Goal: Information Seeking & Learning: Learn about a topic

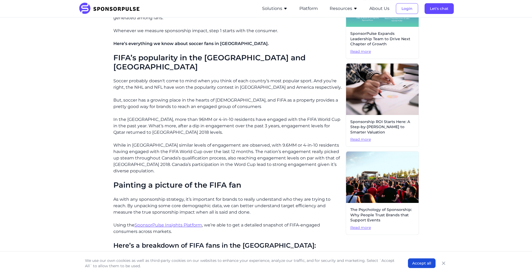
scroll to position [207, 0]
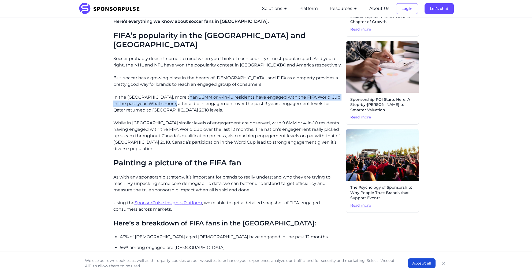
drag, startPoint x: 185, startPoint y: 74, endPoint x: 171, endPoint y: 80, distance: 15.4
click at [171, 94] on p "In the [GEOGRAPHIC_DATA], more than 96MM or 4-in-10 residents have engaged with…" at bounding box center [227, 103] width 228 height 19
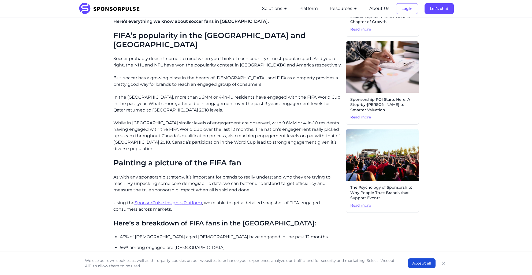
drag, startPoint x: 171, startPoint y: 80, endPoint x: 216, endPoint y: 91, distance: 46.4
click at [216, 94] on p "In the [GEOGRAPHIC_DATA], more than 96MM or 4-in-10 residents have engaged with…" at bounding box center [227, 103] width 228 height 19
drag, startPoint x: 120, startPoint y: 101, endPoint x: 290, endPoint y: 102, distance: 169.8
click at [287, 120] on p "While in [GEOGRAPHIC_DATA] similar levels of engagement are observed, with 9.6M…" at bounding box center [227, 136] width 228 height 32
drag, startPoint x: 290, startPoint y: 102, endPoint x: 308, endPoint y: 103, distance: 17.7
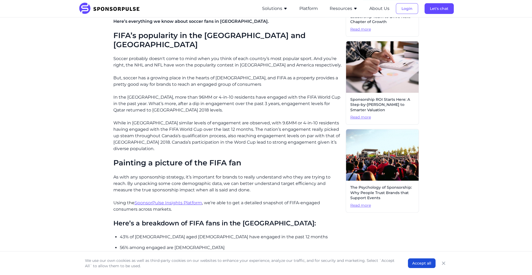
click at [304, 120] on p "While in [GEOGRAPHIC_DATA] similar levels of engagement are observed, with 9.6M…" at bounding box center [227, 136] width 228 height 32
click at [239, 120] on p "While in [GEOGRAPHIC_DATA] similar levels of engagement are observed, with 9.6M…" at bounding box center [227, 136] width 228 height 32
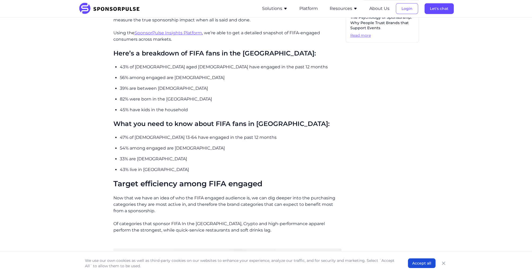
scroll to position [378, 0]
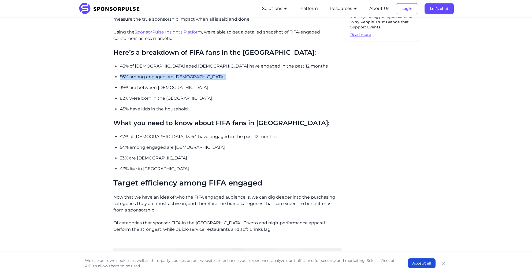
drag, startPoint x: 124, startPoint y: 51, endPoint x: 207, endPoint y: 60, distance: 83.8
click at [208, 60] on div "The lead-up to this year’s cup was marred by controversy. In fact, prior to the…" at bounding box center [227, 187] width 228 height 808
drag, startPoint x: 130, startPoint y: 67, endPoint x: 127, endPoint y: 66, distance: 3.2
click at [130, 84] on p "39% are between [DEMOGRAPHIC_DATA]" at bounding box center [231, 87] width 222 height 6
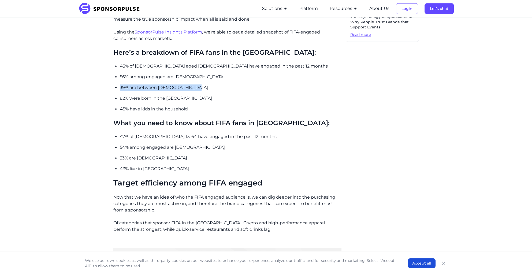
drag, startPoint x: 119, startPoint y: 65, endPoint x: 188, endPoint y: 67, distance: 68.7
click at [188, 67] on div "The lead-up to this year’s cup was marred by controversy. In fact, prior to the…" at bounding box center [227, 187] width 228 height 808
drag, startPoint x: 117, startPoint y: 76, endPoint x: 172, endPoint y: 77, distance: 55.0
click at [165, 95] on li "82% were born in the [GEOGRAPHIC_DATA]" at bounding box center [231, 98] width 222 height 6
click at [175, 155] on p "33% are [DEMOGRAPHIC_DATA]" at bounding box center [231, 158] width 222 height 6
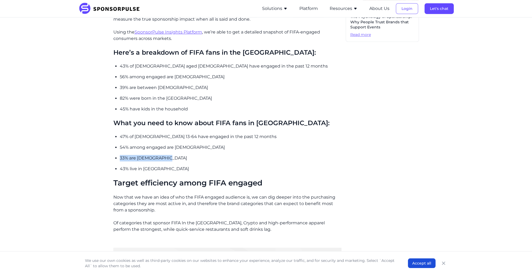
drag, startPoint x: 128, startPoint y: 135, endPoint x: 184, endPoint y: 137, distance: 56.6
click at [184, 137] on div "The lead-up to this year’s cup was marred by controversy. In fact, prior to the…" at bounding box center [227, 187] width 228 height 808
drag, startPoint x: 184, startPoint y: 137, endPoint x: 170, endPoint y: 142, distance: 15.5
click at [170, 141] on ul "47% of [DEMOGRAPHIC_DATA] 13-64 have engaged in the past 12 months 54% among en…" at bounding box center [231, 153] width 222 height 39
drag, startPoint x: 133, startPoint y: 86, endPoint x: 218, endPoint y: 92, distance: 84.7
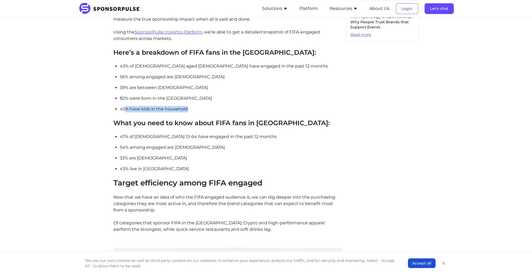
click at [218, 92] on div "The lead-up to this year’s cup was marred by controversy. In fact, prior to the…" at bounding box center [227, 187] width 228 height 808
drag, startPoint x: 218, startPoint y: 92, endPoint x: 197, endPoint y: 90, distance: 21.0
click at [197, 106] on p "45% have kids in the household" at bounding box center [231, 109] width 222 height 6
drag, startPoint x: 119, startPoint y: 124, endPoint x: 217, endPoint y: 130, distance: 97.5
click at [217, 130] on div "The lead-up to this year’s cup was marred by controversy. In fact, prior to the…" at bounding box center [227, 187] width 228 height 808
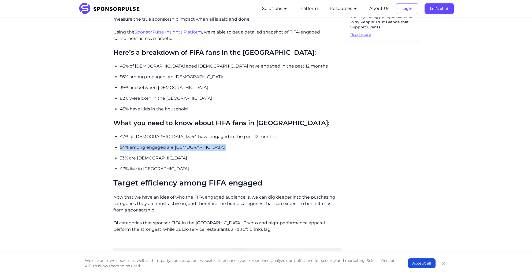
drag, startPoint x: 217, startPoint y: 130, endPoint x: 203, endPoint y: 132, distance: 14.2
click at [212, 134] on ul "47% of [DEMOGRAPHIC_DATA] 13-64 have engaged in the past 12 months 54% among en…" at bounding box center [231, 153] width 222 height 39
click at [134, 134] on p "47% of [DEMOGRAPHIC_DATA] 13-64 have engaged in the past 12 months" at bounding box center [231, 137] width 222 height 6
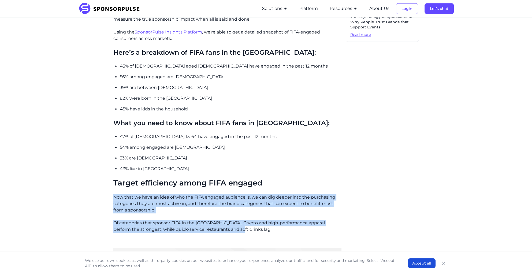
drag, startPoint x: 118, startPoint y: 176, endPoint x: 276, endPoint y: 214, distance: 162.4
click at [276, 214] on div "Home Insights FIFA Fan Demographics in [GEOGRAPHIC_DATA] Blog FIFA Fan Demograp…" at bounding box center [266, 122] width 367 height 956
click at [275, 213] on div "The lead-up to this year’s cup was marred by controversy. In fact, prior to the…" at bounding box center [227, 187] width 228 height 808
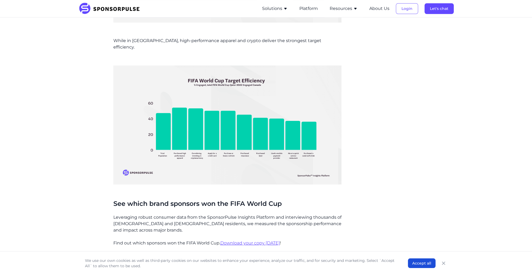
scroll to position [801, 0]
